Goal: Information Seeking & Learning: Learn about a topic

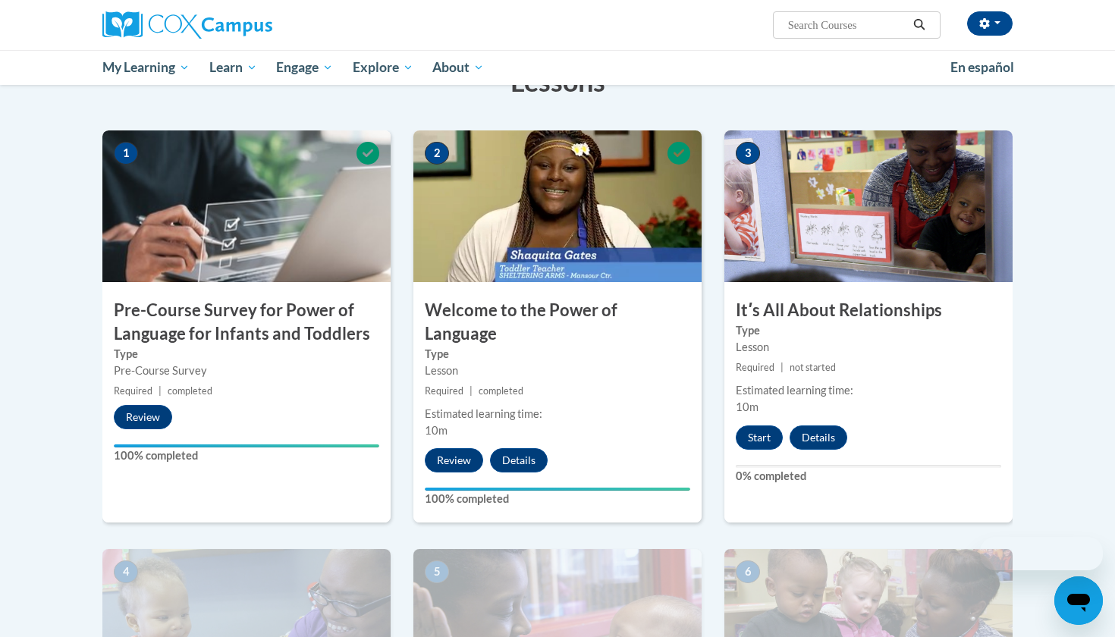
scroll to position [357, 0]
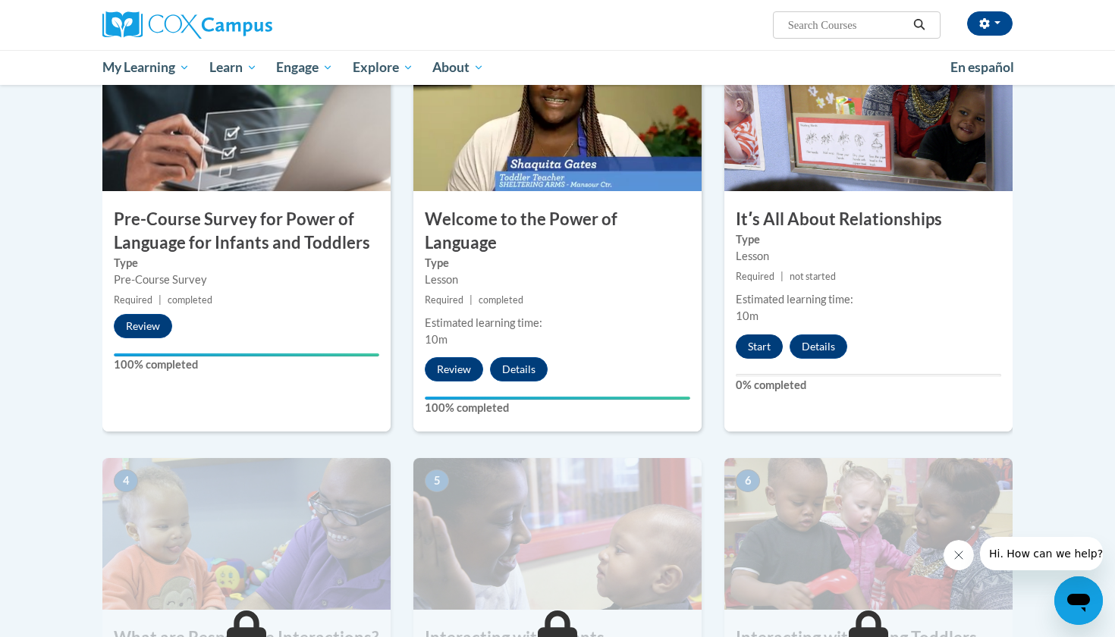
click at [752, 340] on button "Start" at bounding box center [759, 347] width 47 height 24
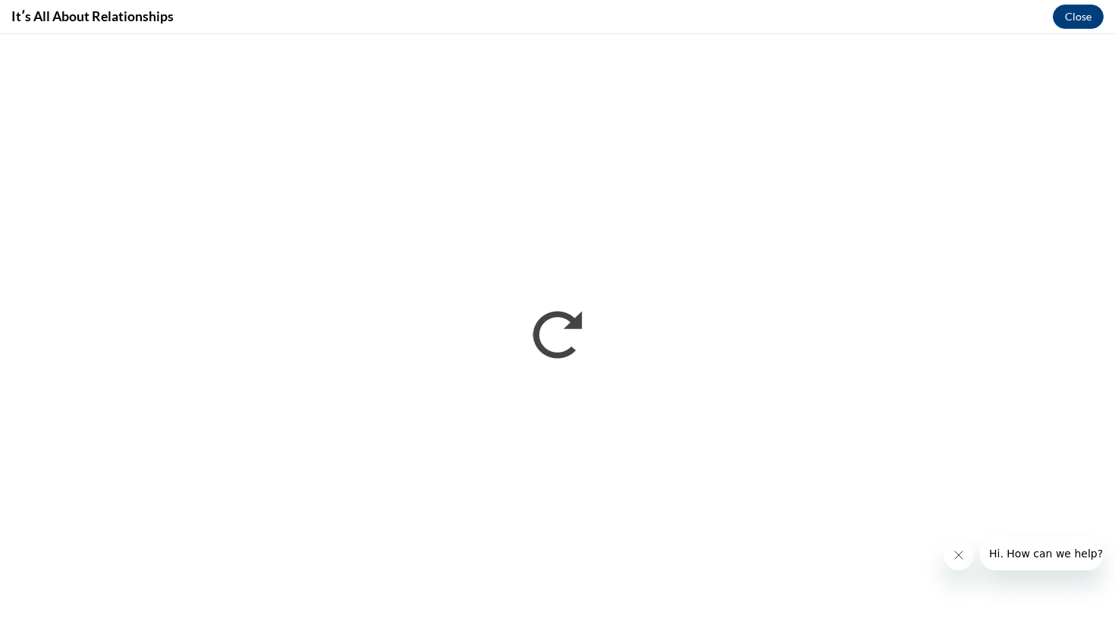
scroll to position [0, 0]
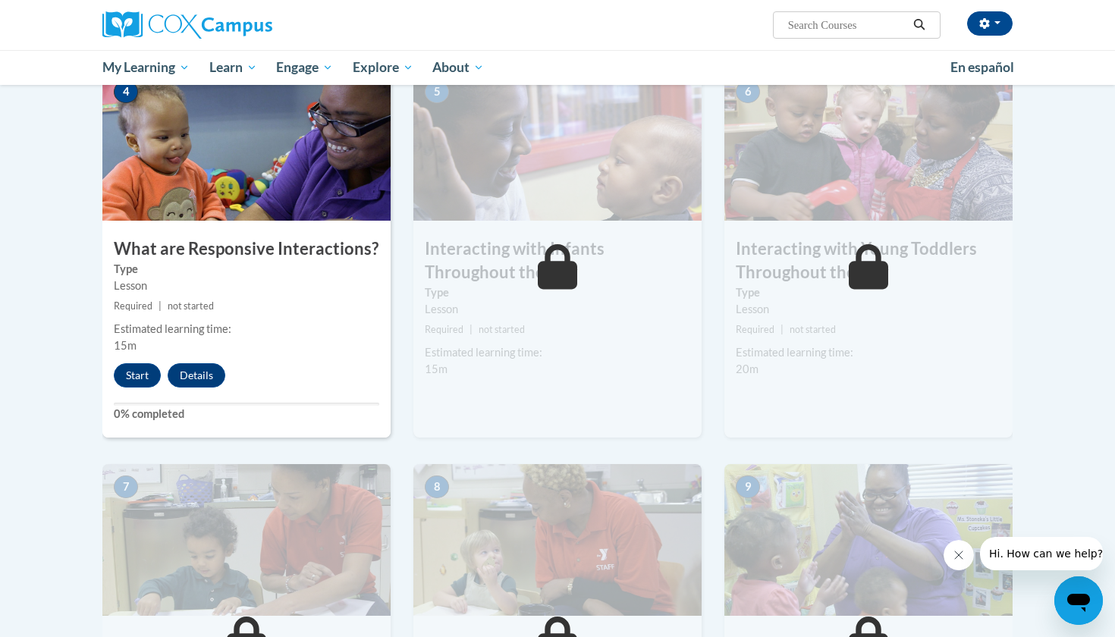
scroll to position [750, 0]
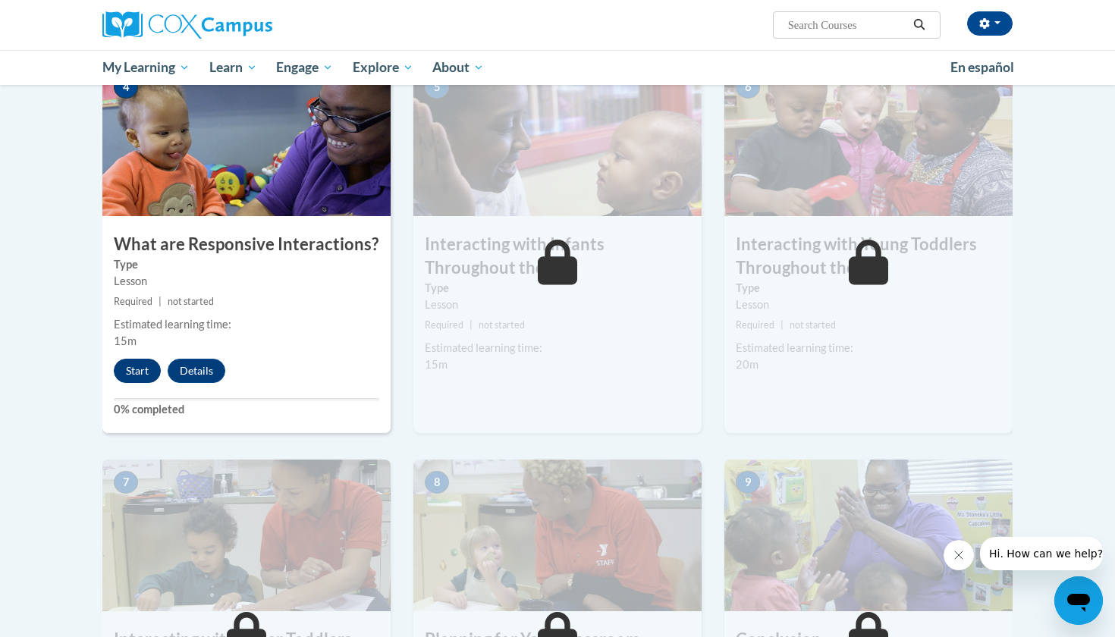
click at [139, 359] on button "Start" at bounding box center [137, 371] width 47 height 24
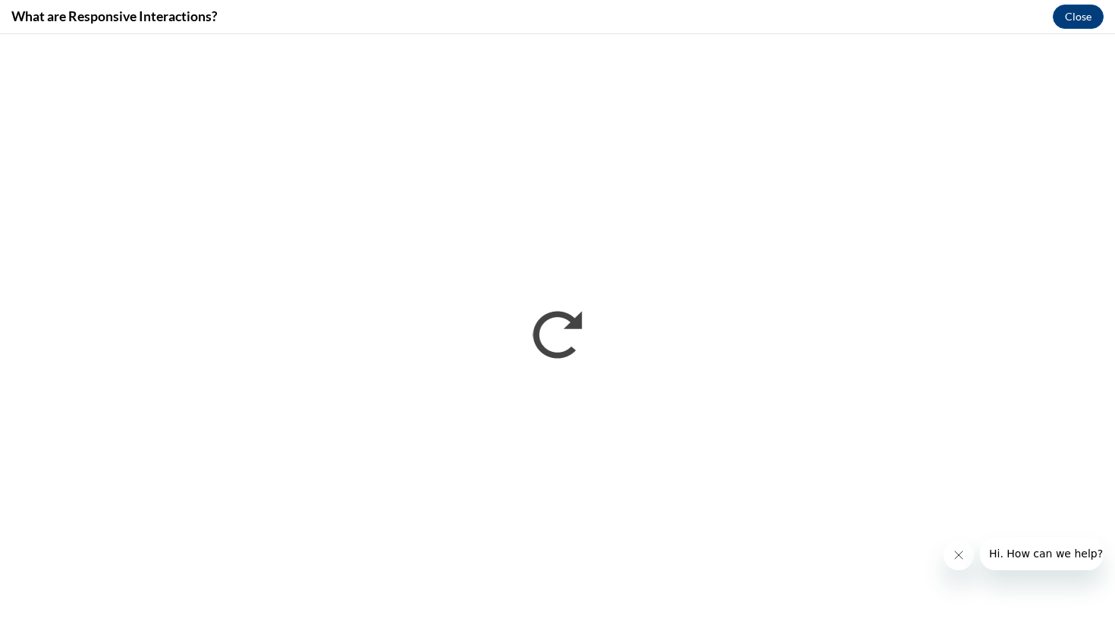
scroll to position [0, 0]
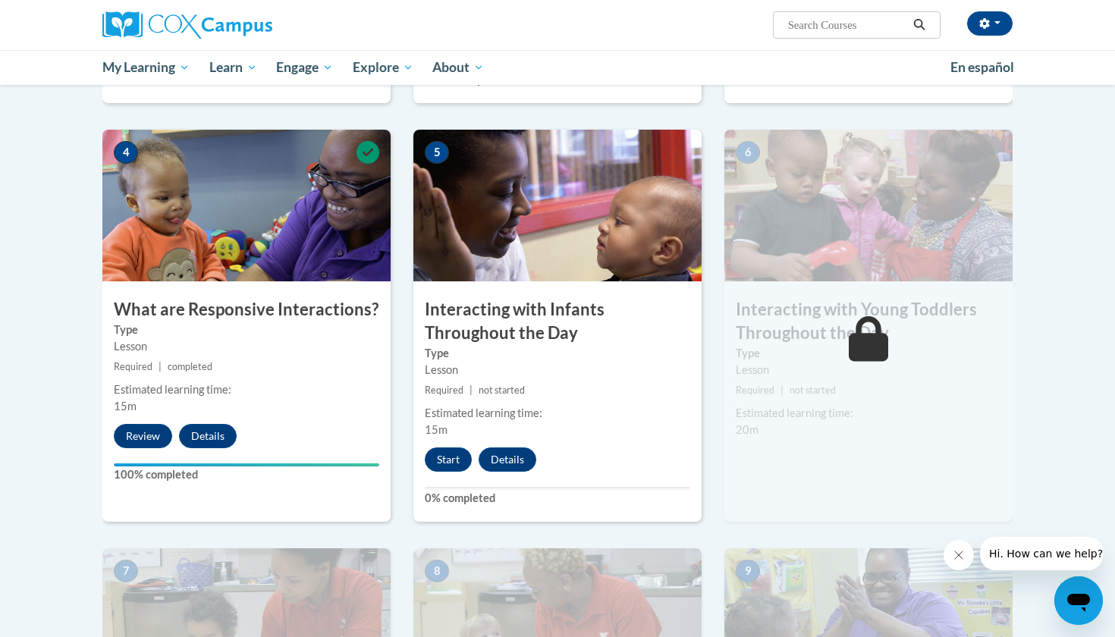
scroll to position [749, 0]
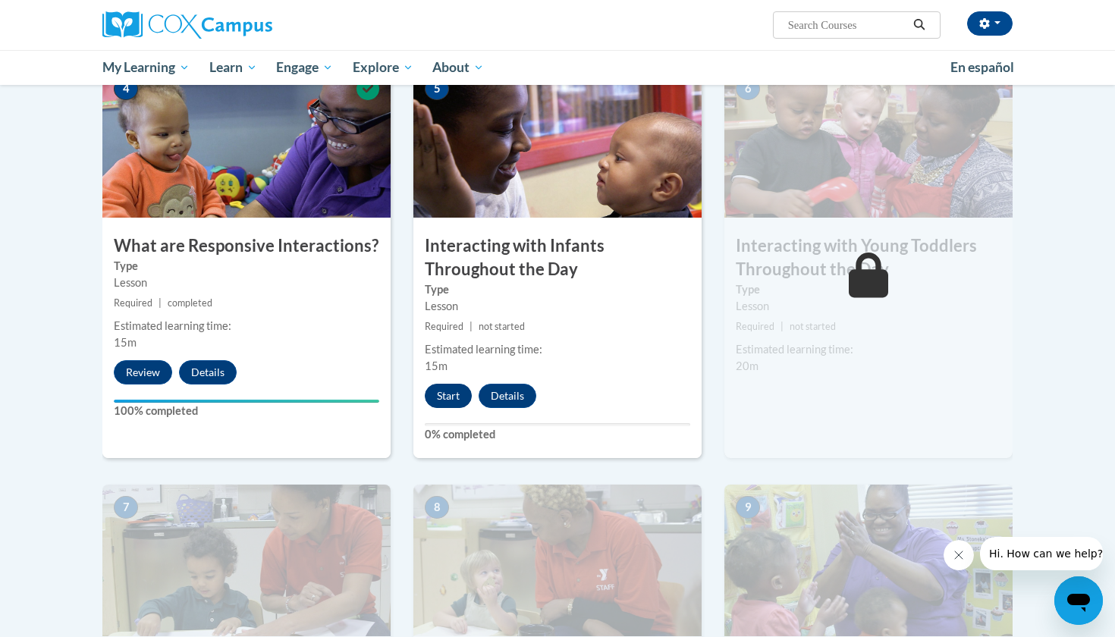
click at [436, 384] on button "Start" at bounding box center [448, 396] width 47 height 24
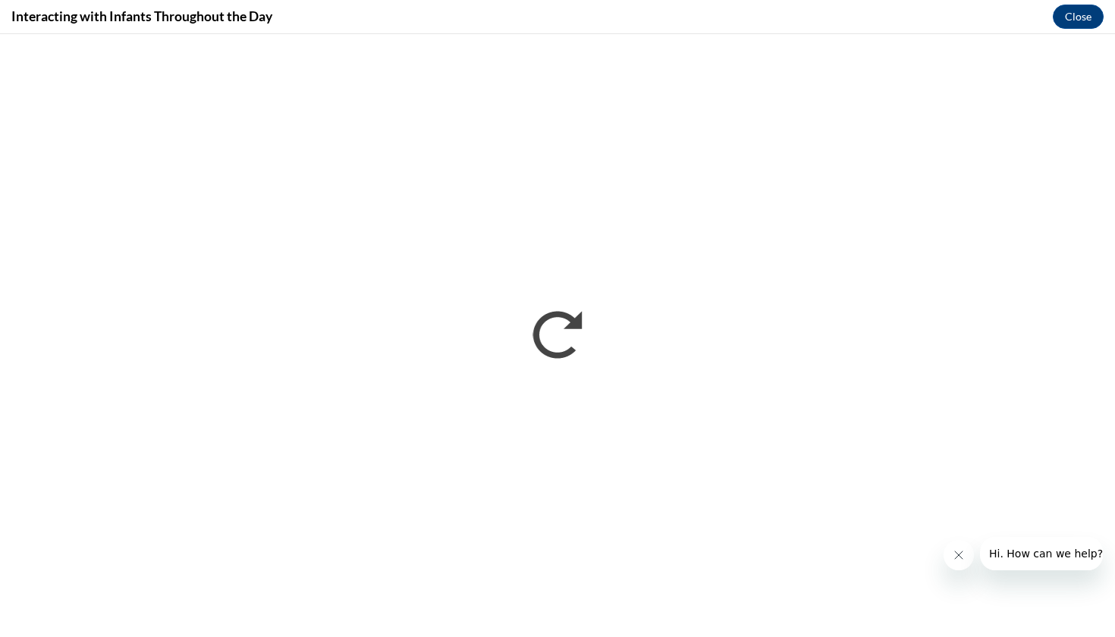
scroll to position [0, 0]
